Goal: Information Seeking & Learning: Check status

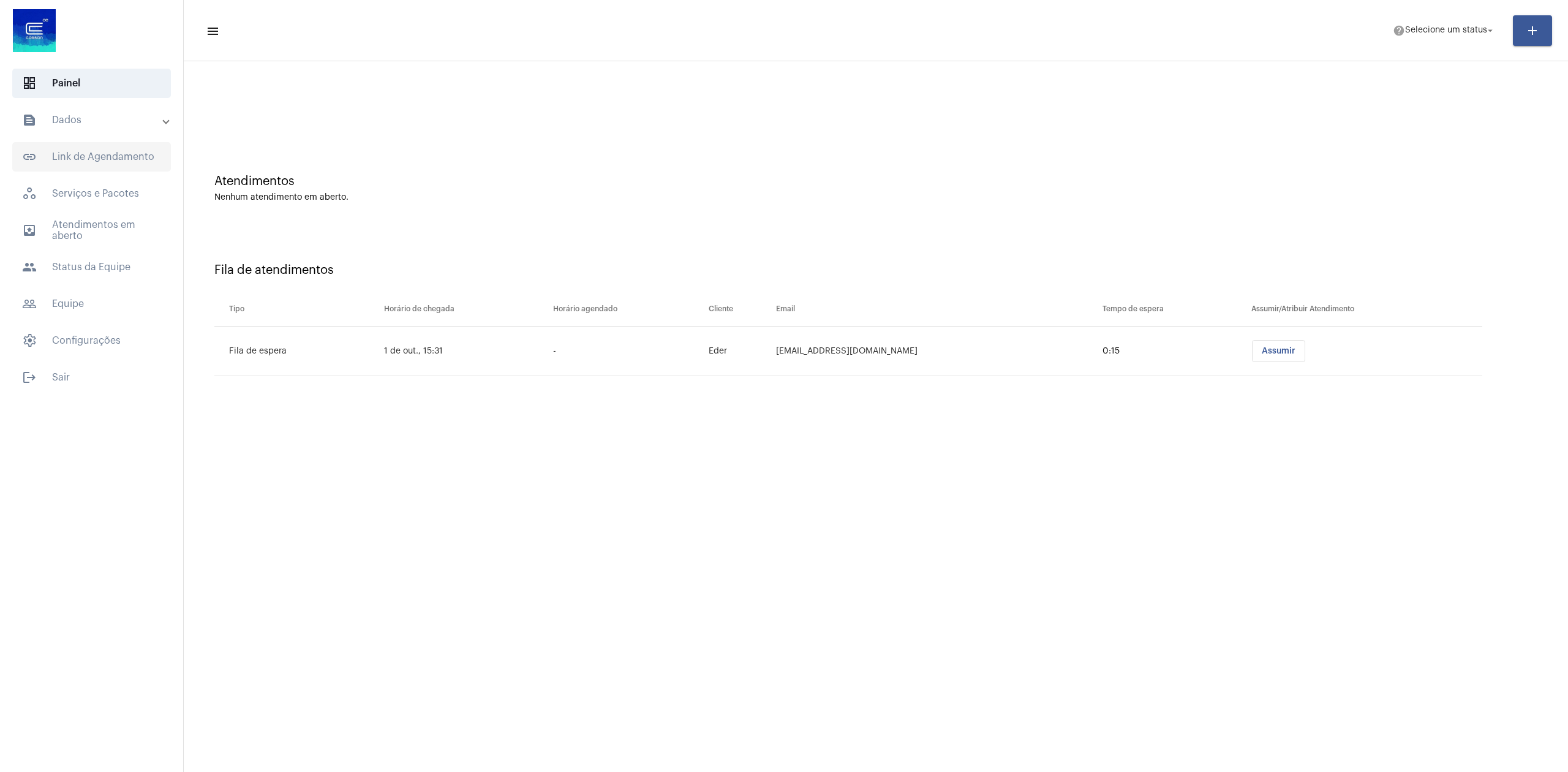
click at [60, 155] on span "link_outlined Link de Agendamento" at bounding box center [91, 157] width 159 height 29
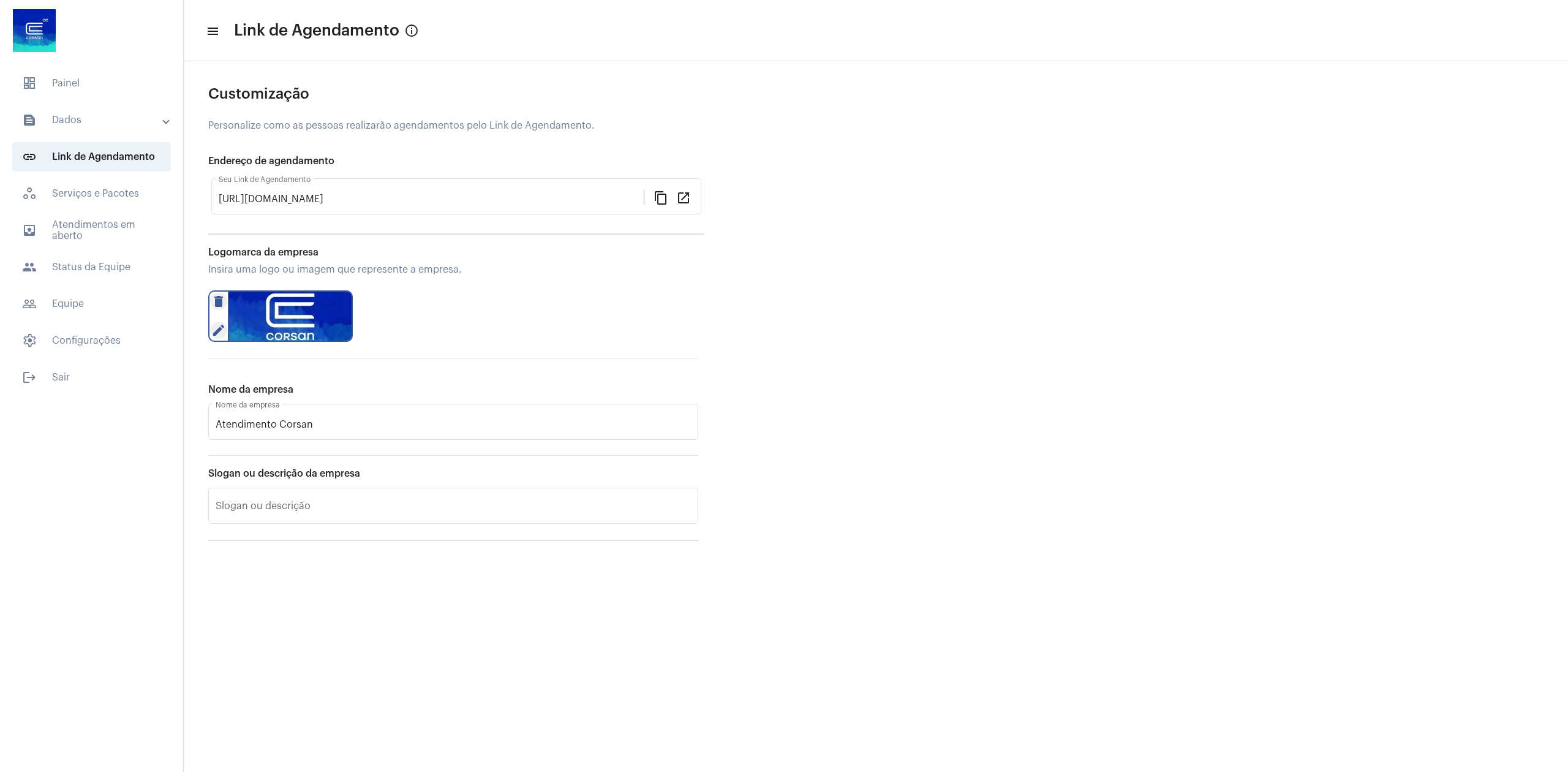
click at [69, 132] on mat-expansion-panel-header "text_snippet_outlined Dados" at bounding box center [95, 119] width 176 height 29
click at [108, 211] on span "history_outlined Histórico" at bounding box center [91, 207] width 129 height 29
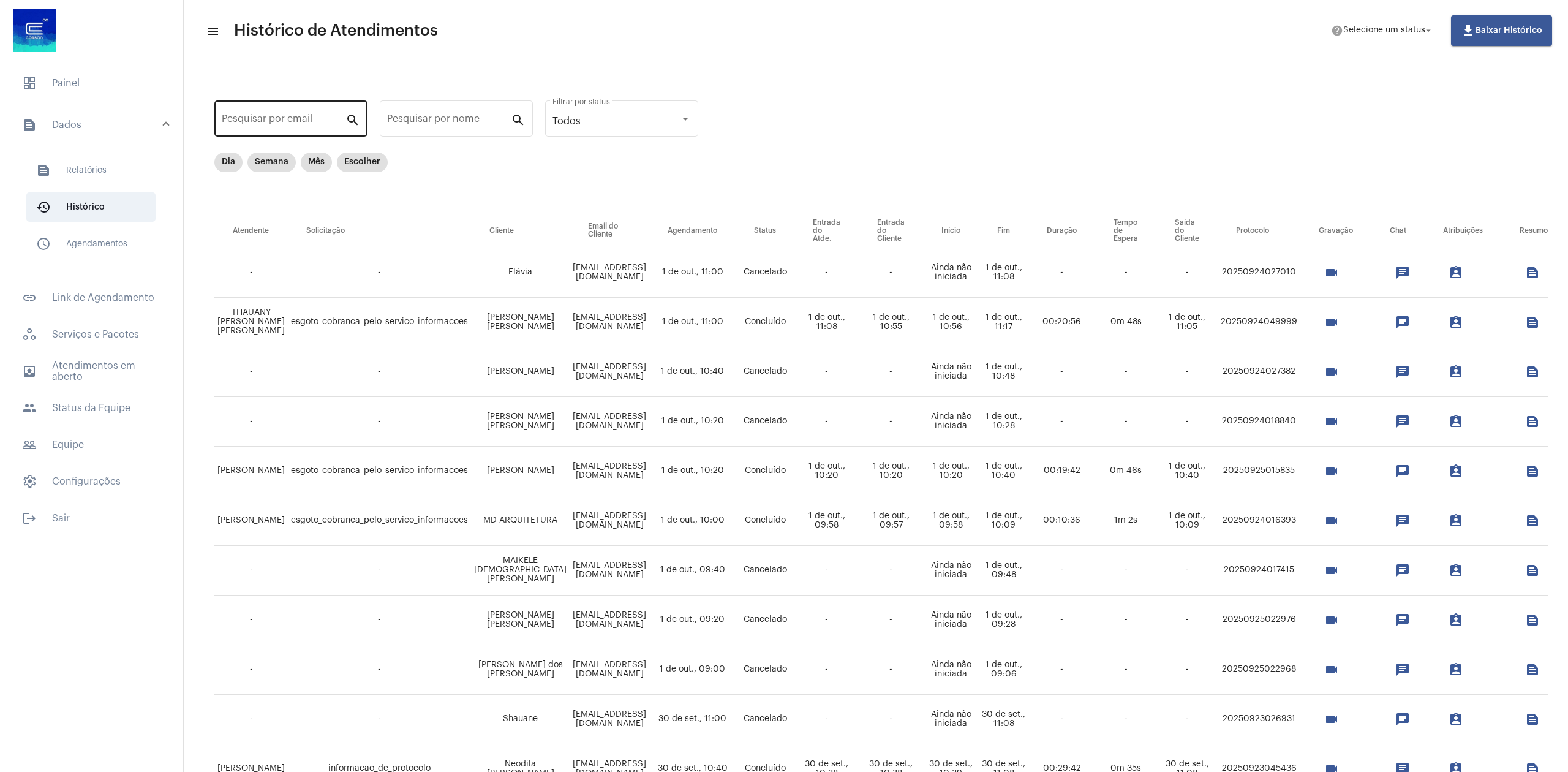
click at [313, 117] on input "Pesquisar por email" at bounding box center [284, 121] width 124 height 11
paste input "[EMAIL_ADDRESS][DOMAIN_NAME]"
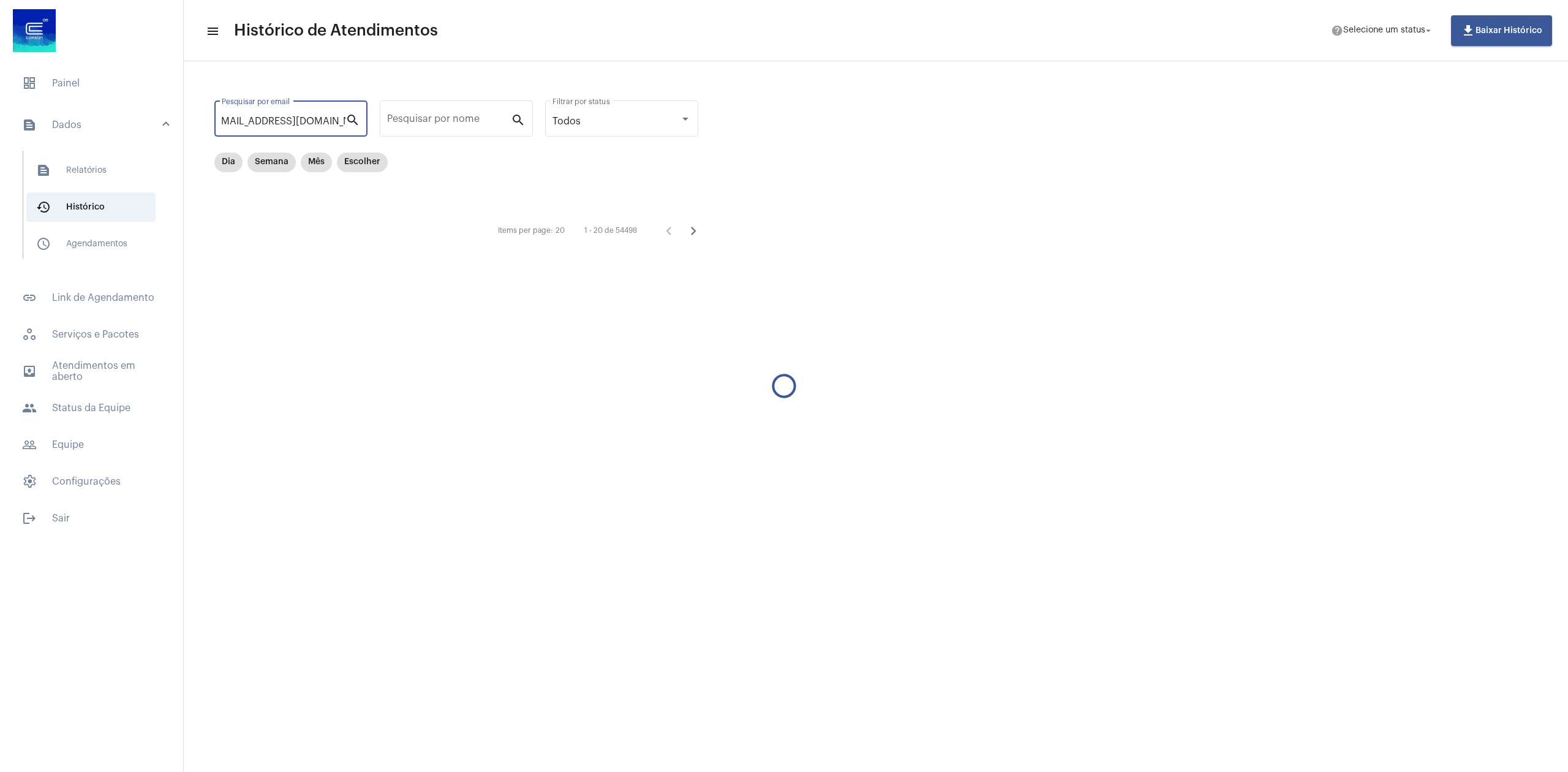
type input "[EMAIL_ADDRESS][DOMAIN_NAME]"
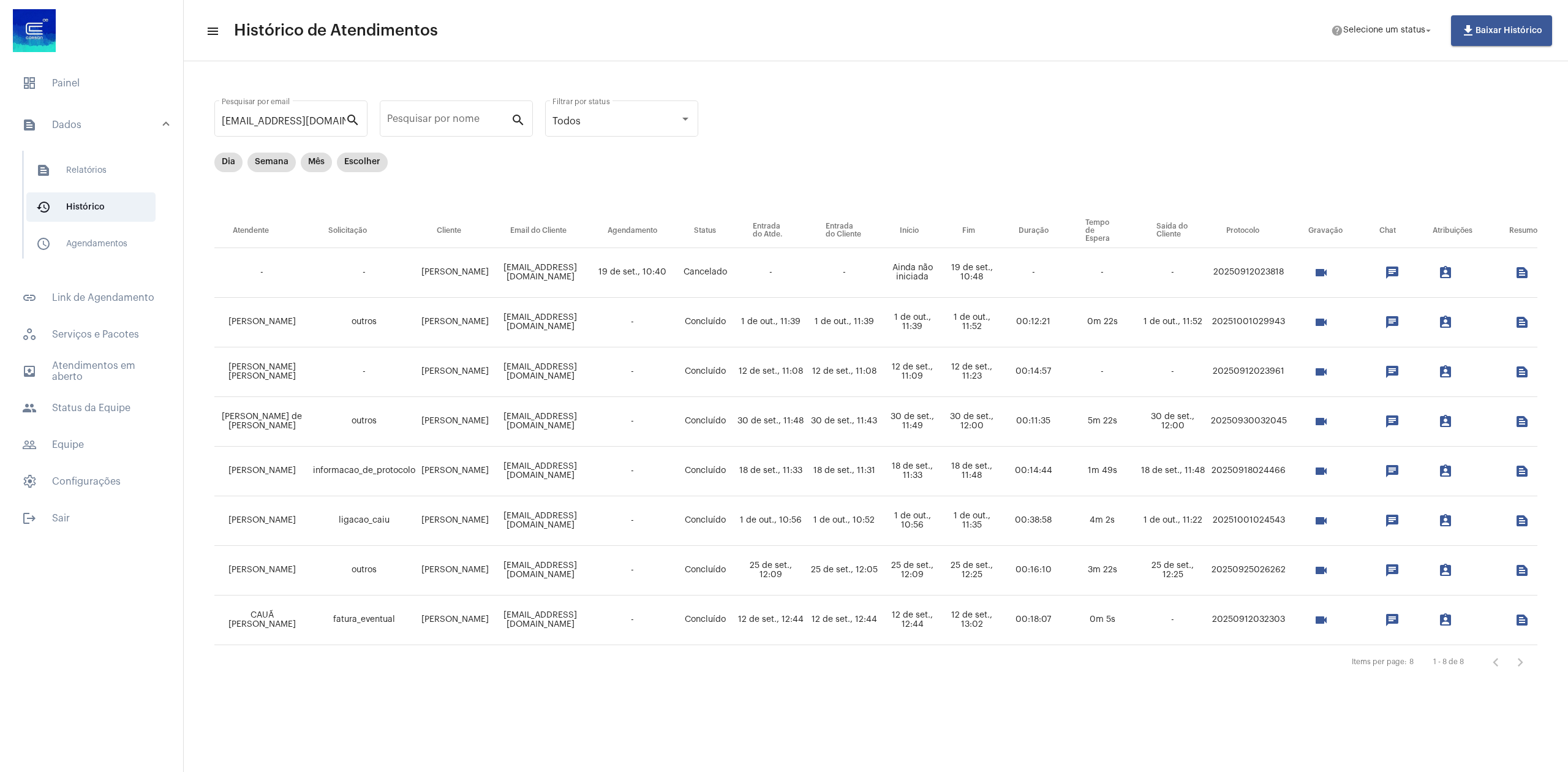
click at [1316, 625] on mat-icon "videocam" at bounding box center [1321, 620] width 15 height 15
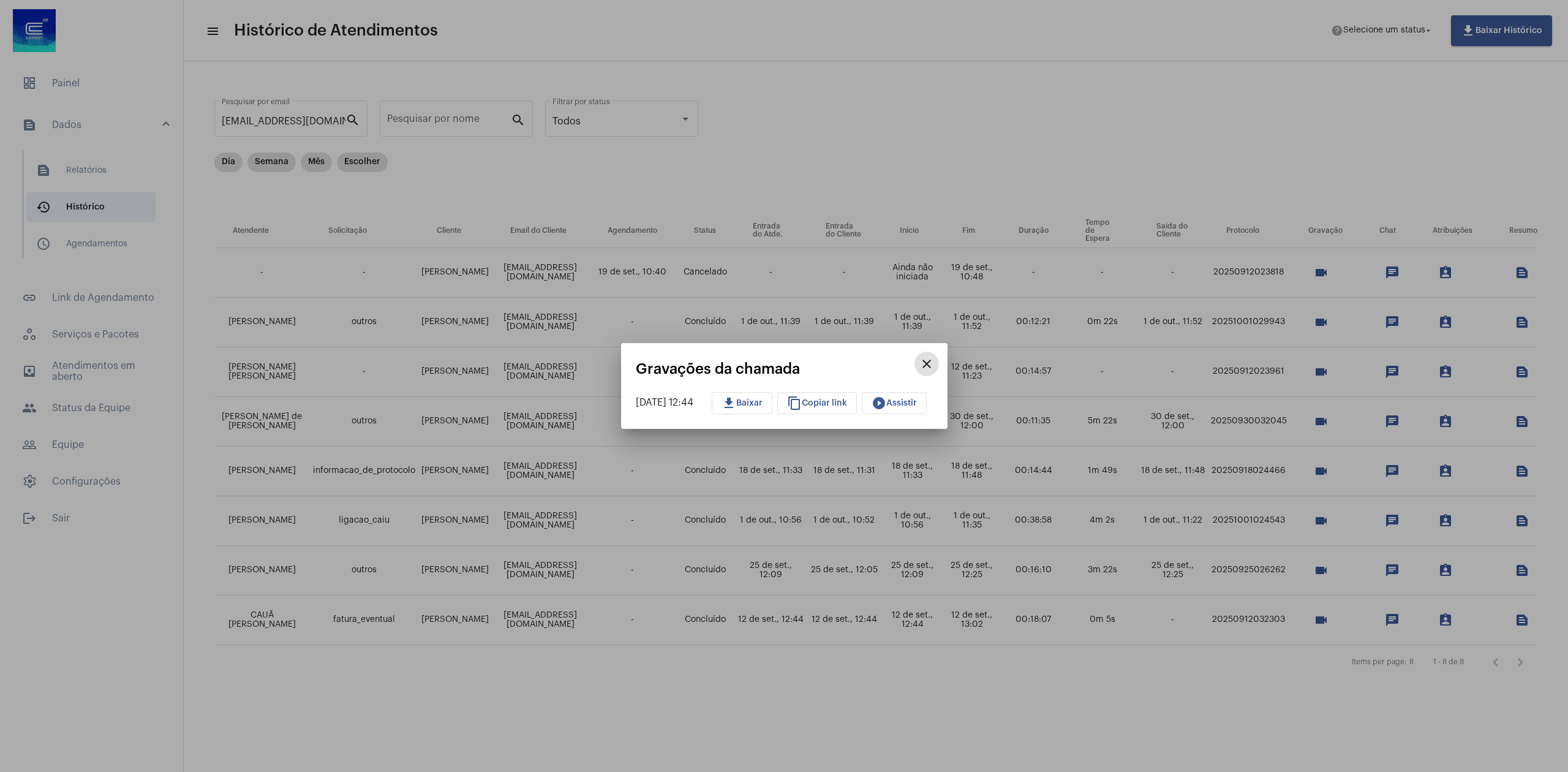
click at [934, 356] on mat-icon "close" at bounding box center [927, 363] width 15 height 15
